Goal: Information Seeking & Learning: Learn about a topic

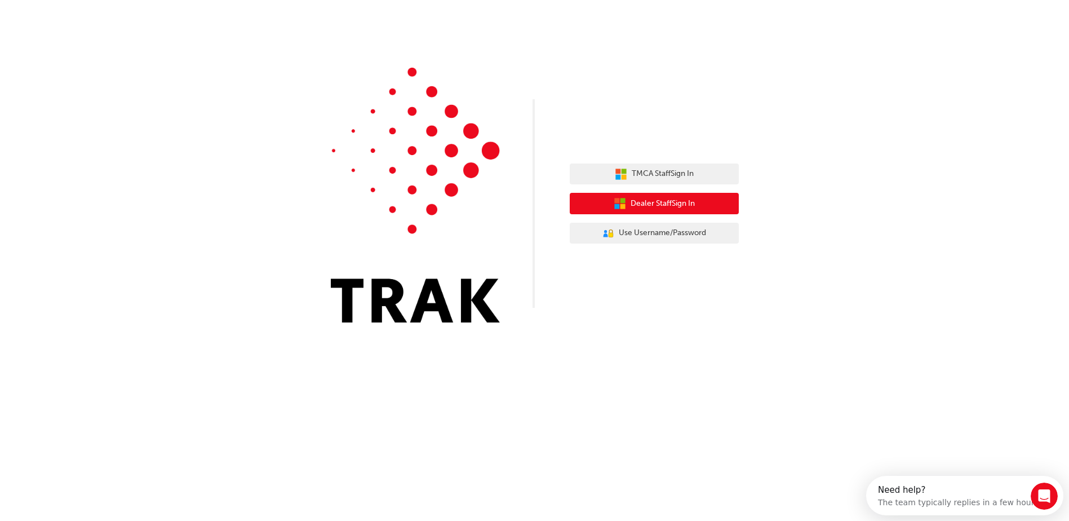
click at [595, 207] on button "Dealer Staff Sign In" at bounding box center [654, 203] width 169 height 21
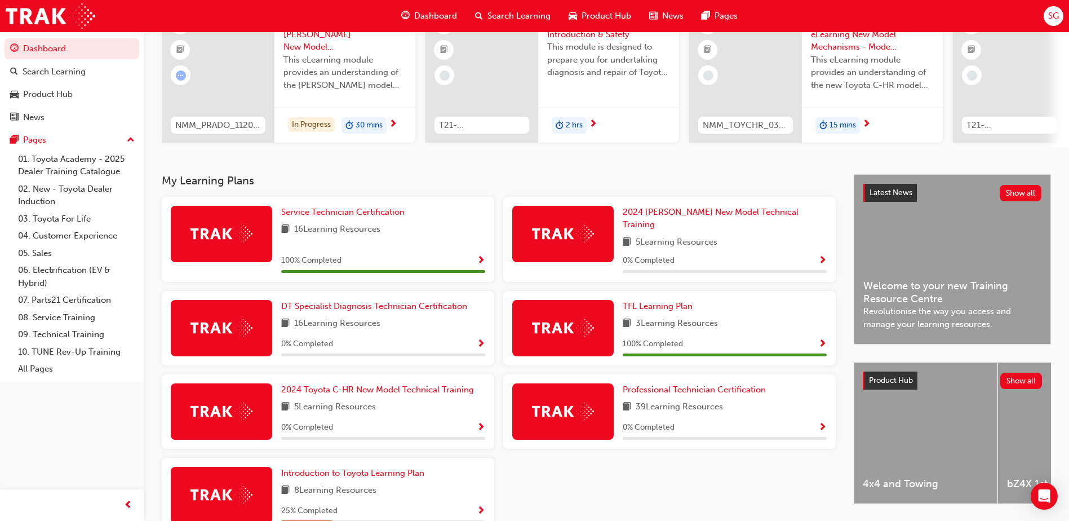
scroll to position [169, 0]
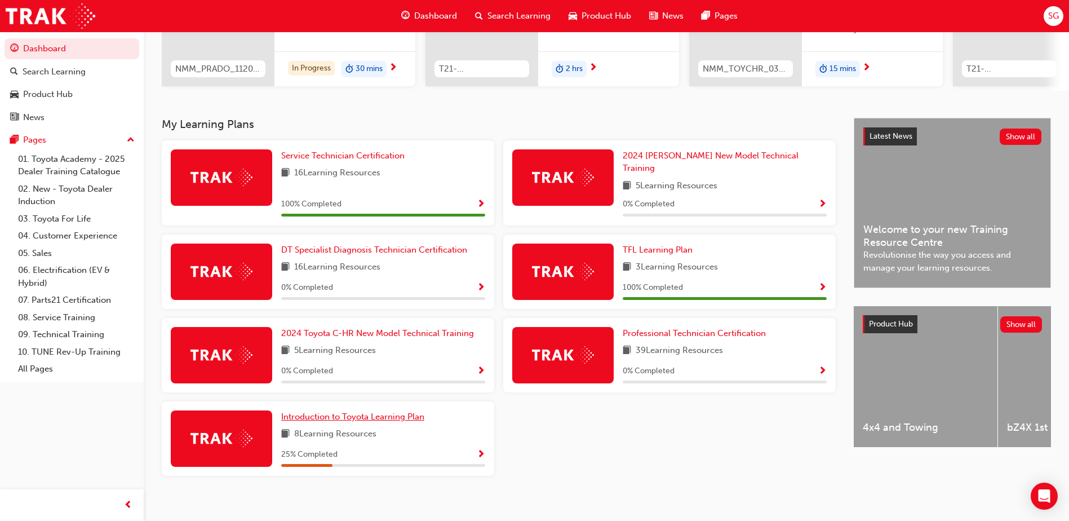
click at [347, 411] on span "Introduction to Toyota Learning Plan" at bounding box center [352, 416] width 143 height 10
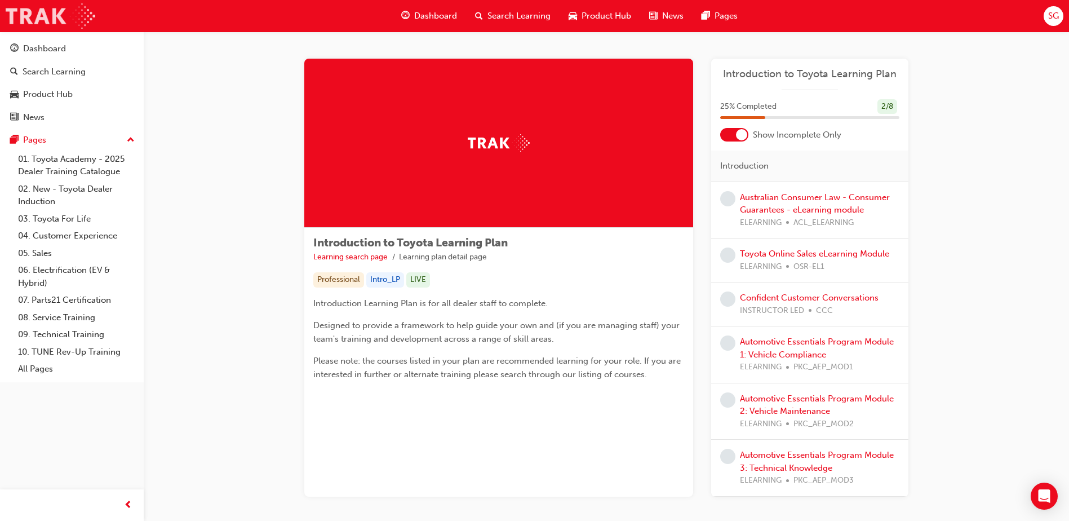
click at [46, 17] on img at bounding box center [51, 15] width 90 height 25
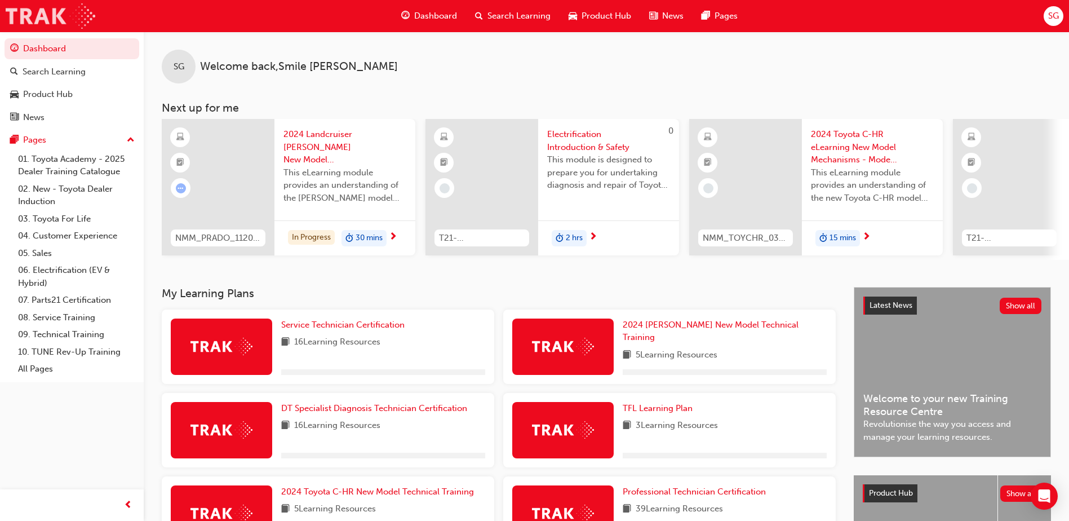
scroll to position [169, 0]
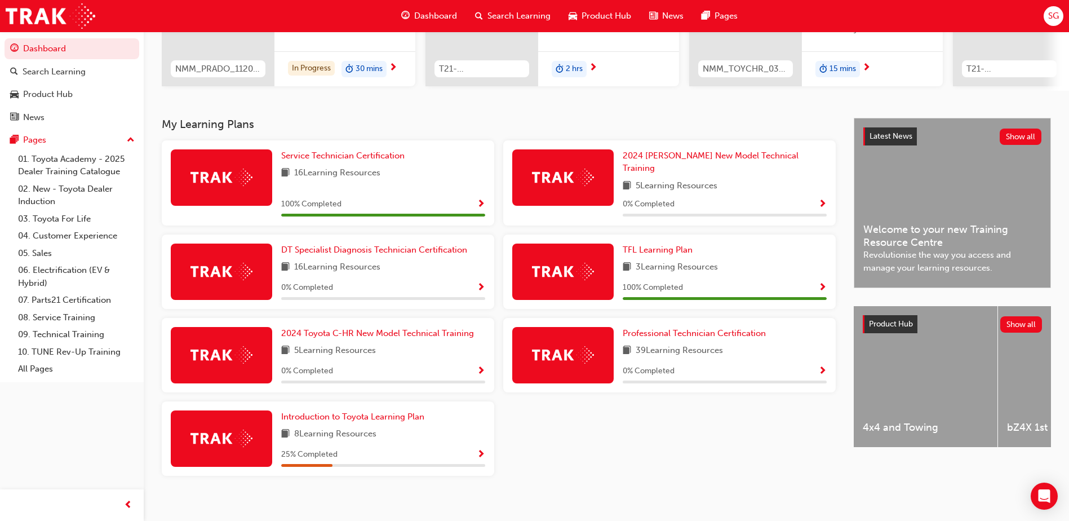
click at [1046, 13] on div "SG" at bounding box center [1053, 16] width 20 height 20
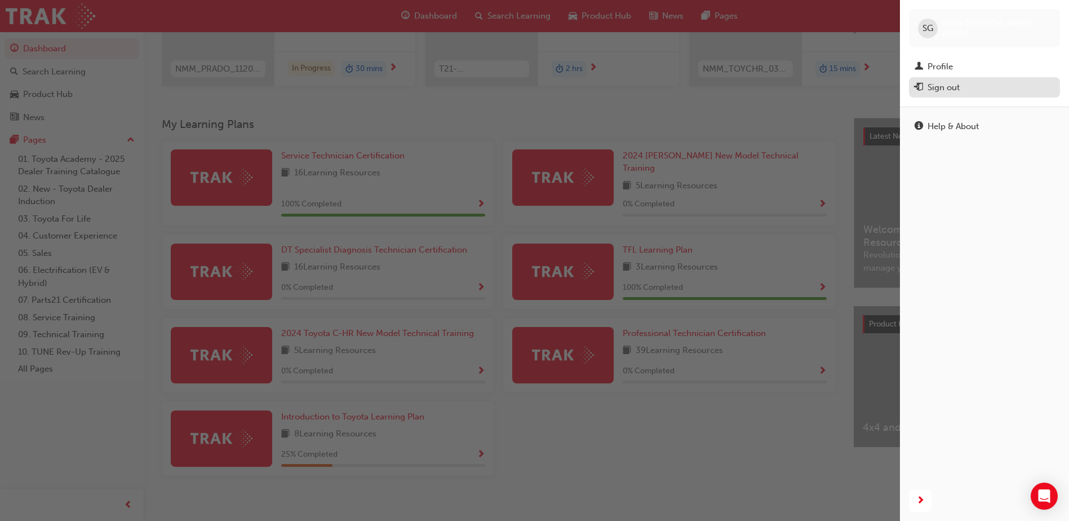
click at [926, 87] on div "Sign out" at bounding box center [984, 88] width 140 height 14
